Goal: Task Accomplishment & Management: Manage account settings

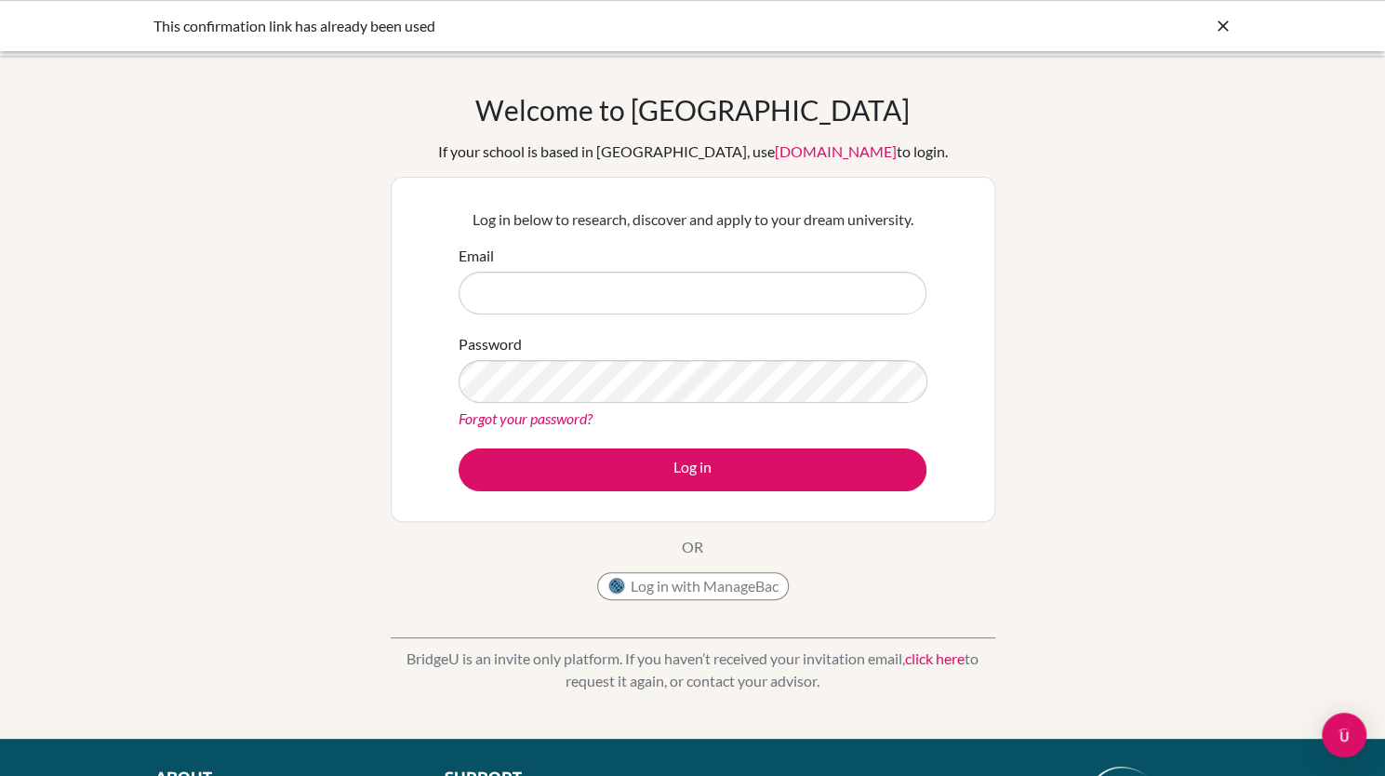
click at [1220, 24] on icon at bounding box center [1223, 26] width 19 height 19
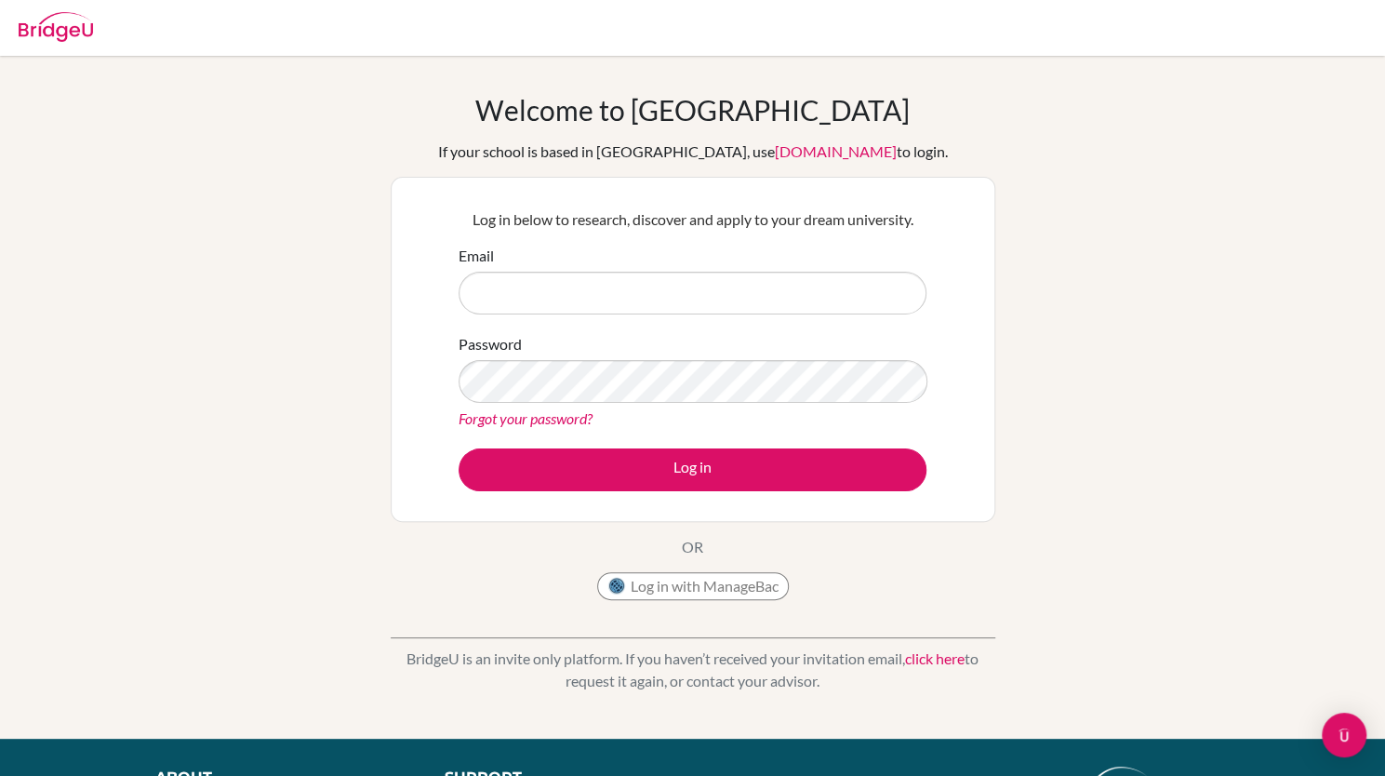
click at [68, 26] on img at bounding box center [56, 27] width 74 height 30
click at [538, 295] on input "Email" at bounding box center [693, 293] width 468 height 43
type input "[EMAIL_ADDRESS][PERSON_NAME][DOMAIN_NAME]"
click at [459, 448] on button "Log in" at bounding box center [693, 469] width 468 height 43
